Goal: Answer question/provide support

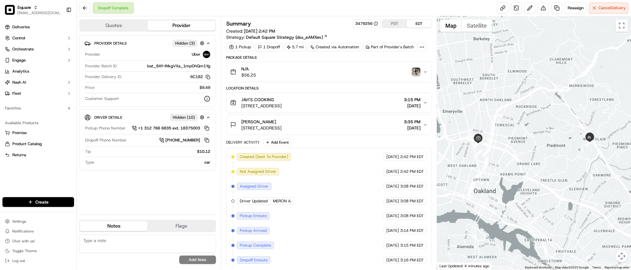
click at [415, 73] on img "button" at bounding box center [416, 72] width 9 height 9
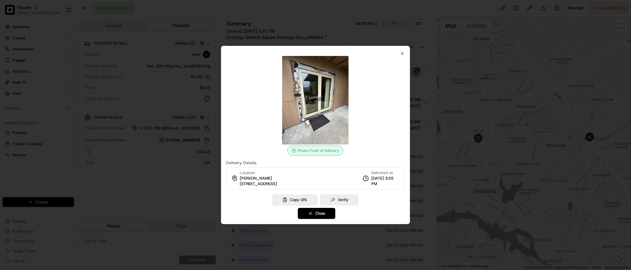
click at [336, 99] on img at bounding box center [315, 100] width 89 height 89
click at [402, 53] on icon "button" at bounding box center [402, 53] width 2 height 2
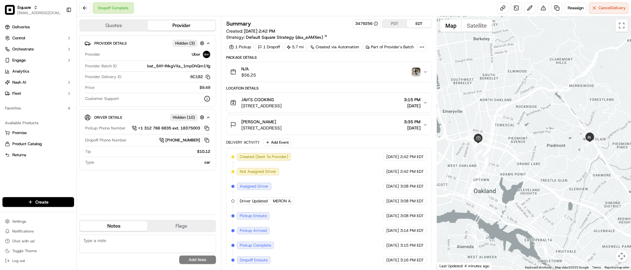
click at [569, 182] on div at bounding box center [534, 142] width 194 height 253
click at [159, 242] on textarea at bounding box center [147, 243] width 137 height 18
paste textarea "Caller Information: Customer Reason for Call: Customer order has a missing 4 pa…"
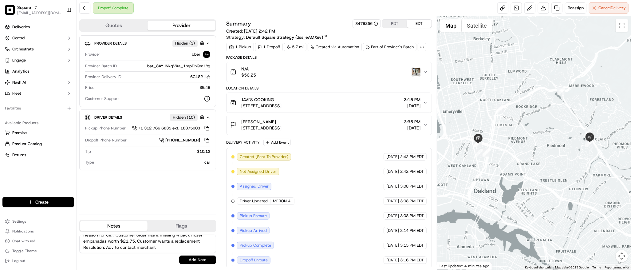
type textarea "Caller Information: Customer Reason for Call: Customer order has a missing 4 pa…"
click at [192, 259] on button "Add Note" at bounding box center [197, 259] width 37 height 9
